Goal: Find specific page/section: Locate a particular part of the current website

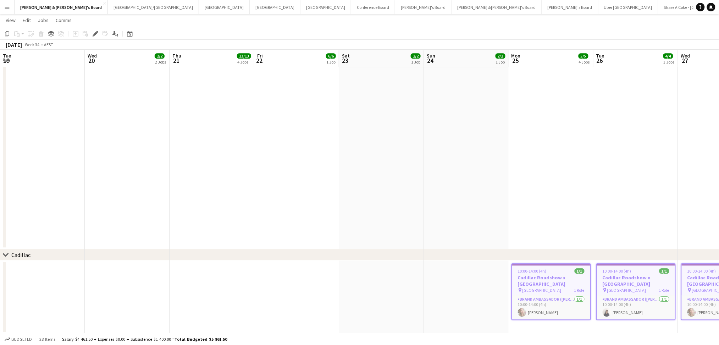
scroll to position [0, 225]
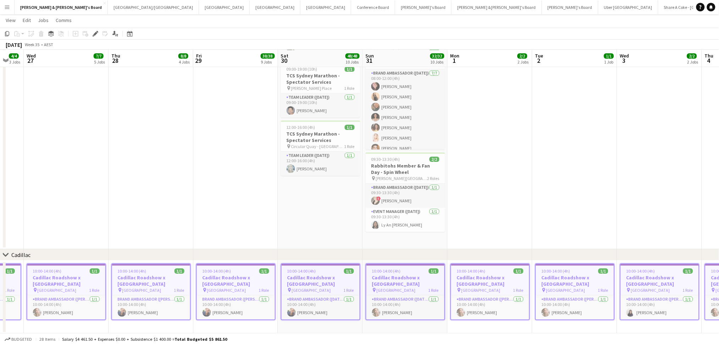
drag, startPoint x: 572, startPoint y: 170, endPoint x: 439, endPoint y: 182, distance: 134.0
drag, startPoint x: 439, startPoint y: 182, endPoint x: 263, endPoint y: 175, distance: 176.6
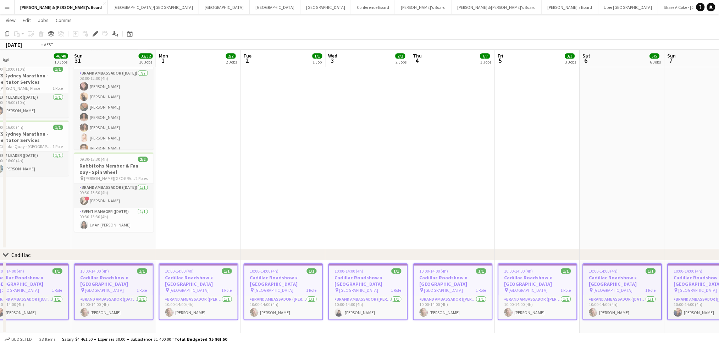
drag, startPoint x: 592, startPoint y: 188, endPoint x: 184, endPoint y: 178, distance: 407.9
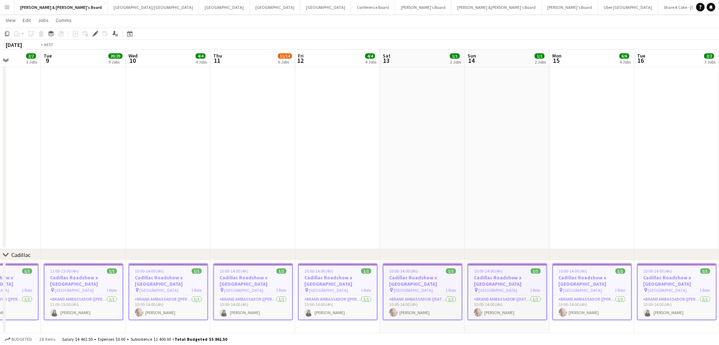
drag, startPoint x: 575, startPoint y: 174, endPoint x: 335, endPoint y: 175, distance: 239.9
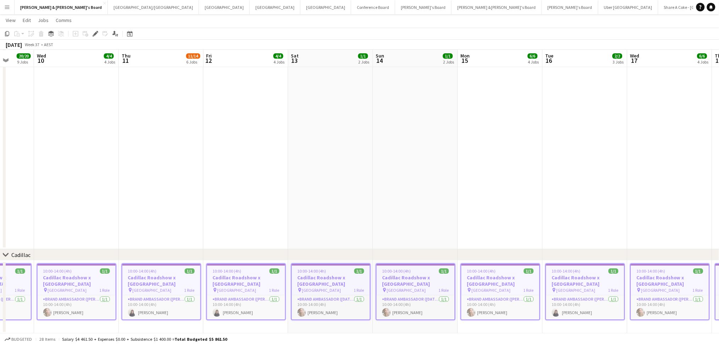
scroll to position [0, 202]
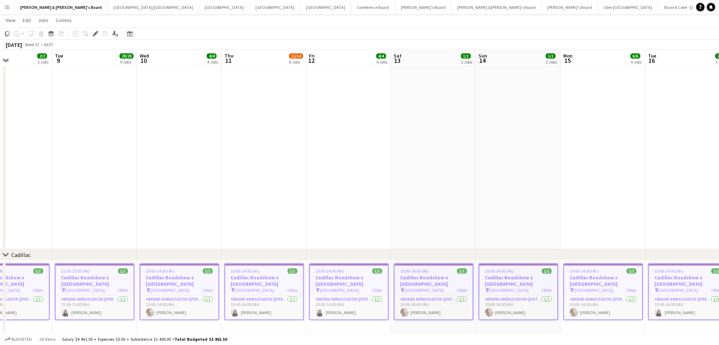
drag, startPoint x: 371, startPoint y: 182, endPoint x: 203, endPoint y: 177, distance: 168.0
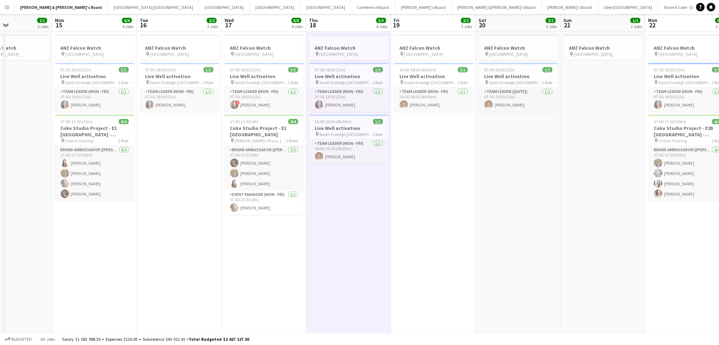
scroll to position [0, 0]
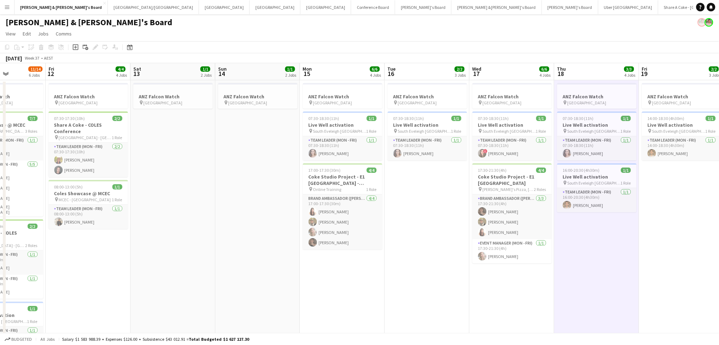
drag, startPoint x: 125, startPoint y: 273, endPoint x: 373, endPoint y: 274, distance: 248.1
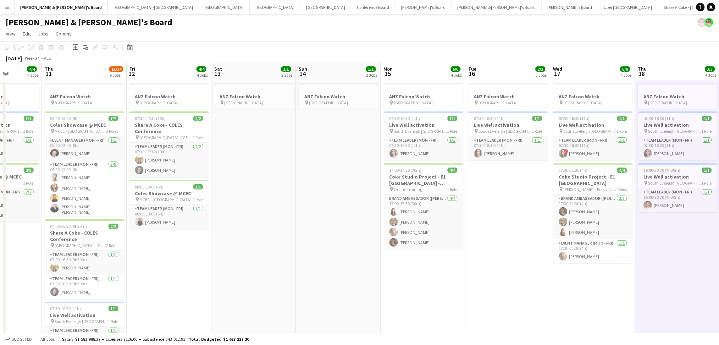
drag, startPoint x: 262, startPoint y: 277, endPoint x: 342, endPoint y: 281, distance: 81.1
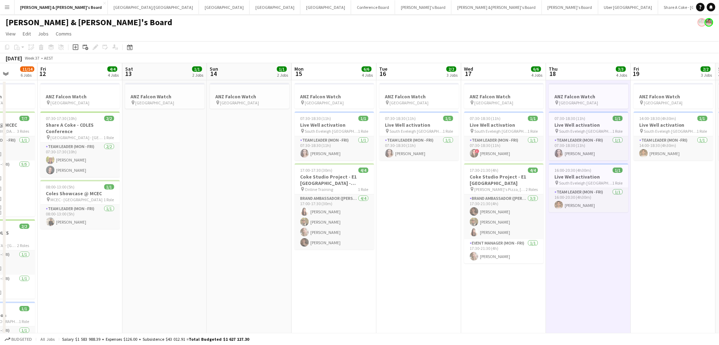
drag, startPoint x: 343, startPoint y: 276, endPoint x: 254, endPoint y: 273, distance: 89.1
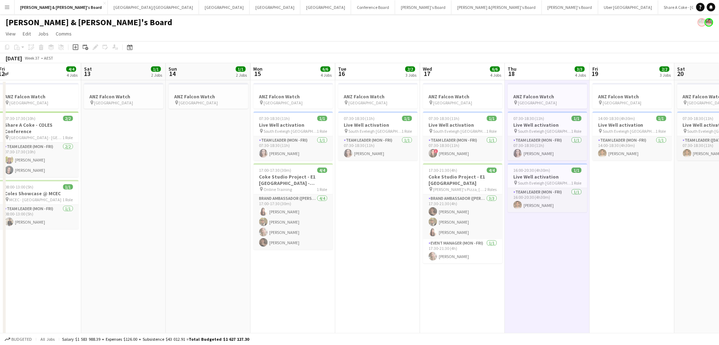
drag, startPoint x: 325, startPoint y: 279, endPoint x: 267, endPoint y: 273, distance: 58.6
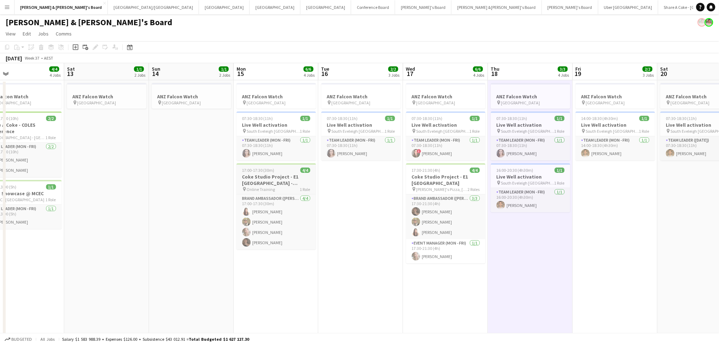
click at [277, 174] on h3 "Coke Studio Project - E1 [GEOGRAPHIC_DATA] - BRIEFING CALL" at bounding box center [277, 180] width 80 height 13
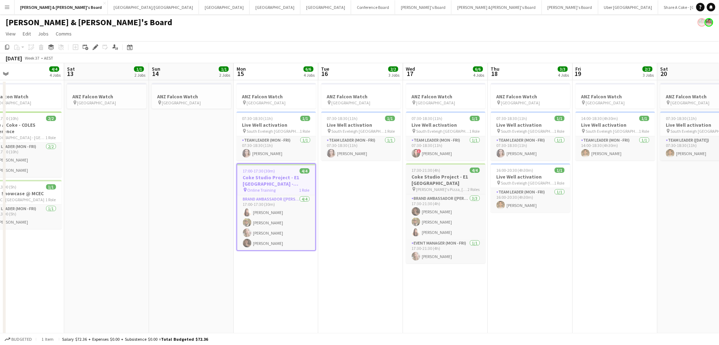
click at [439, 183] on h3 "Coke Studio Project - E1 [GEOGRAPHIC_DATA]" at bounding box center [446, 180] width 80 height 13
